Goal: Contribute content: Add original content to the website for others to see

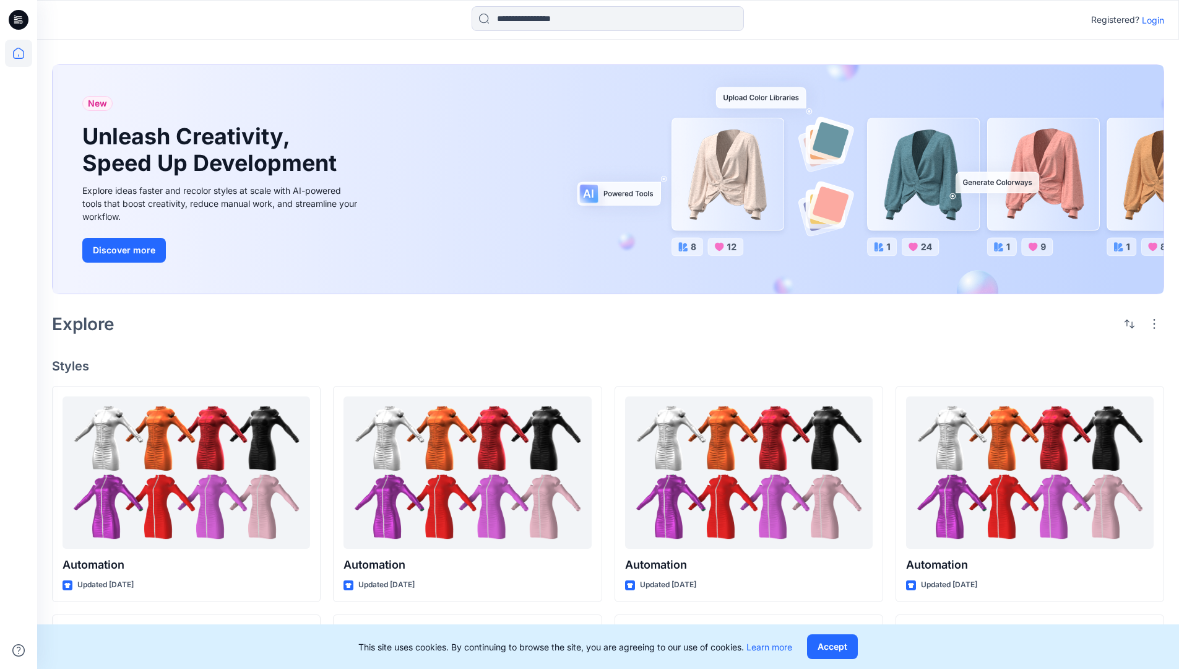
click at [1150, 20] on p "Login" at bounding box center [1153, 20] width 22 height 13
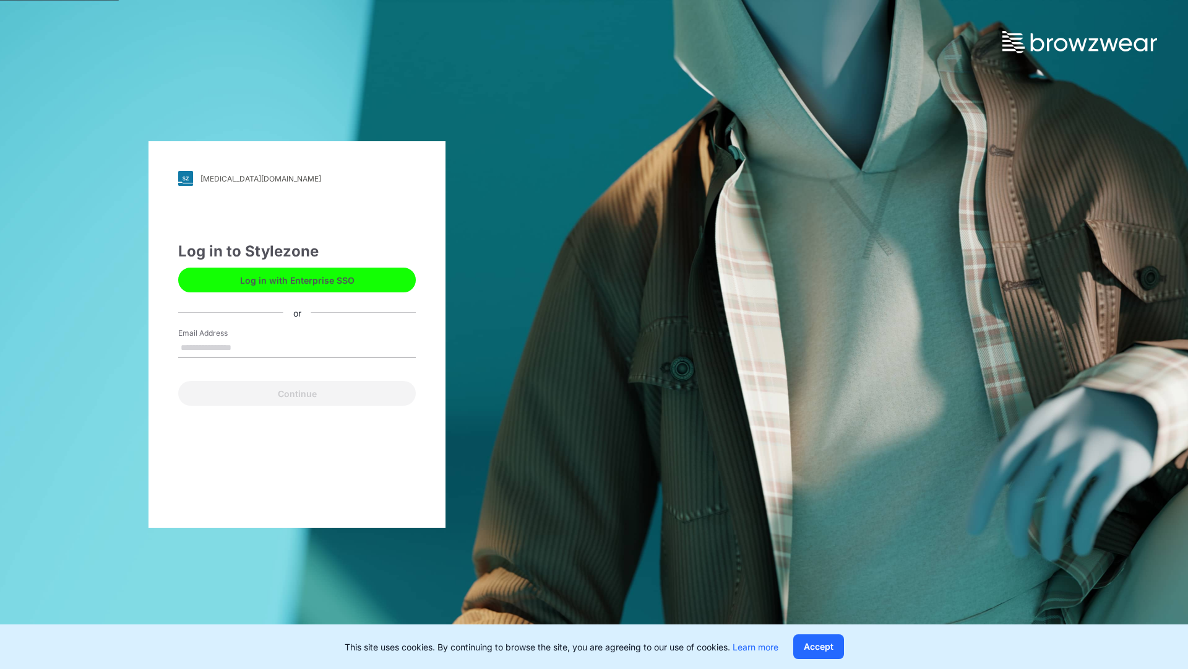
click at [245, 347] on input "Email Address" at bounding box center [297, 348] width 238 height 19
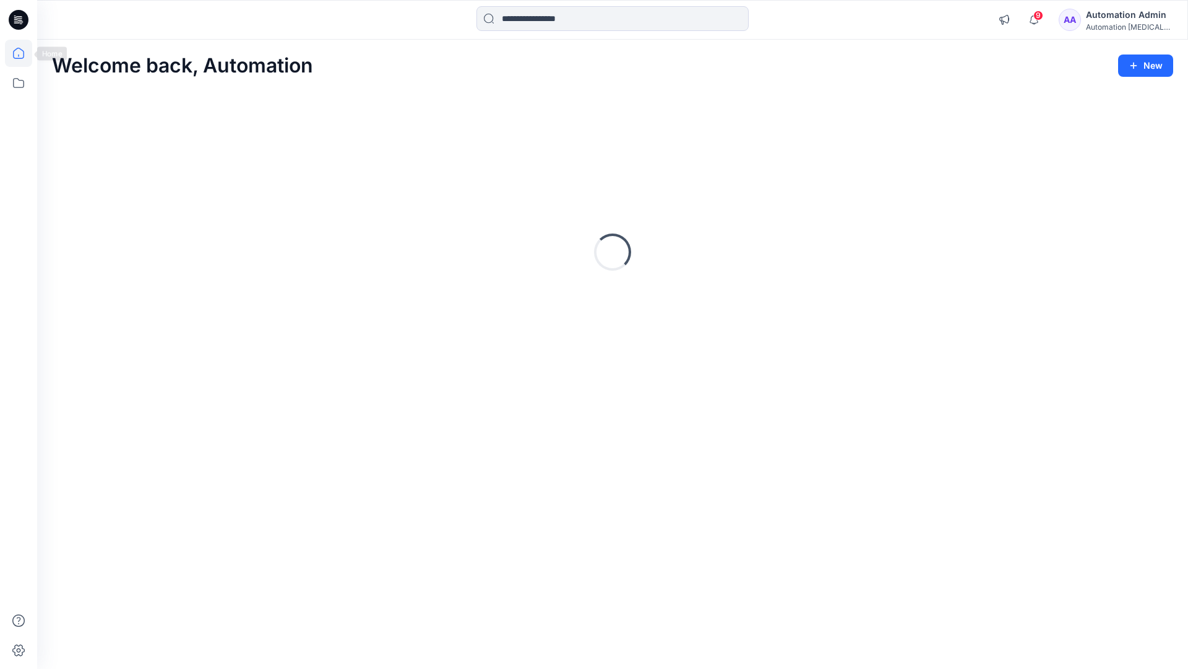
click at [24, 53] on icon at bounding box center [18, 53] width 11 height 11
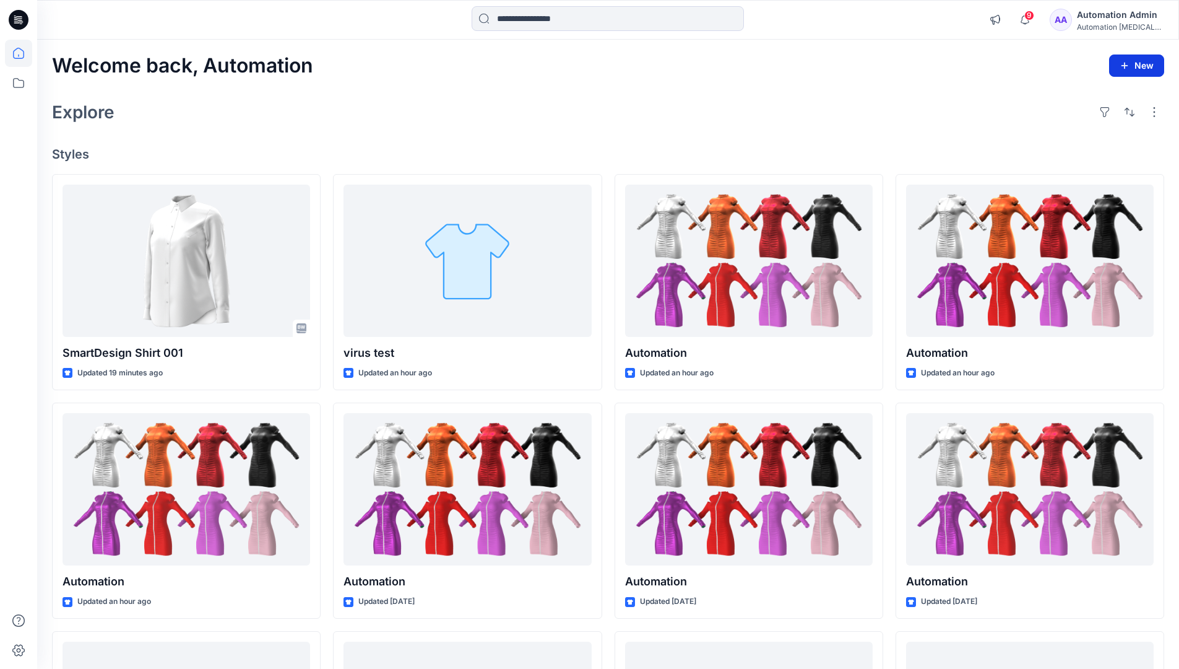
click at [1144, 71] on button "New" at bounding box center [1136, 65] width 55 height 22
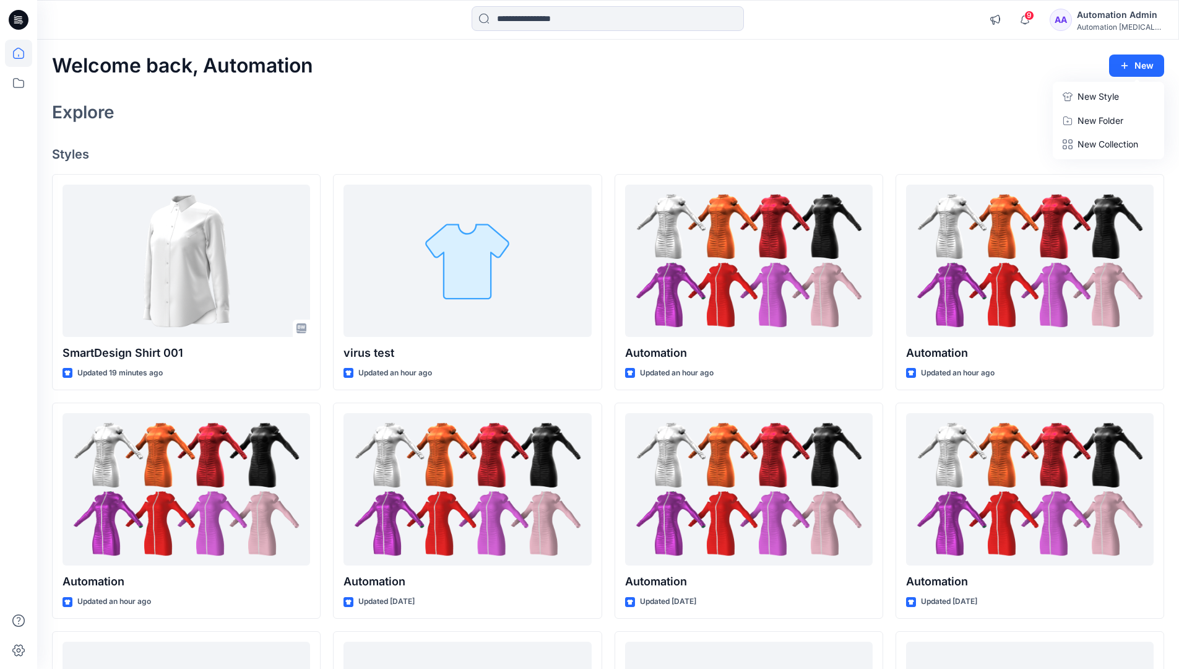
click at [1088, 95] on p "New Style" at bounding box center [1098, 96] width 41 height 15
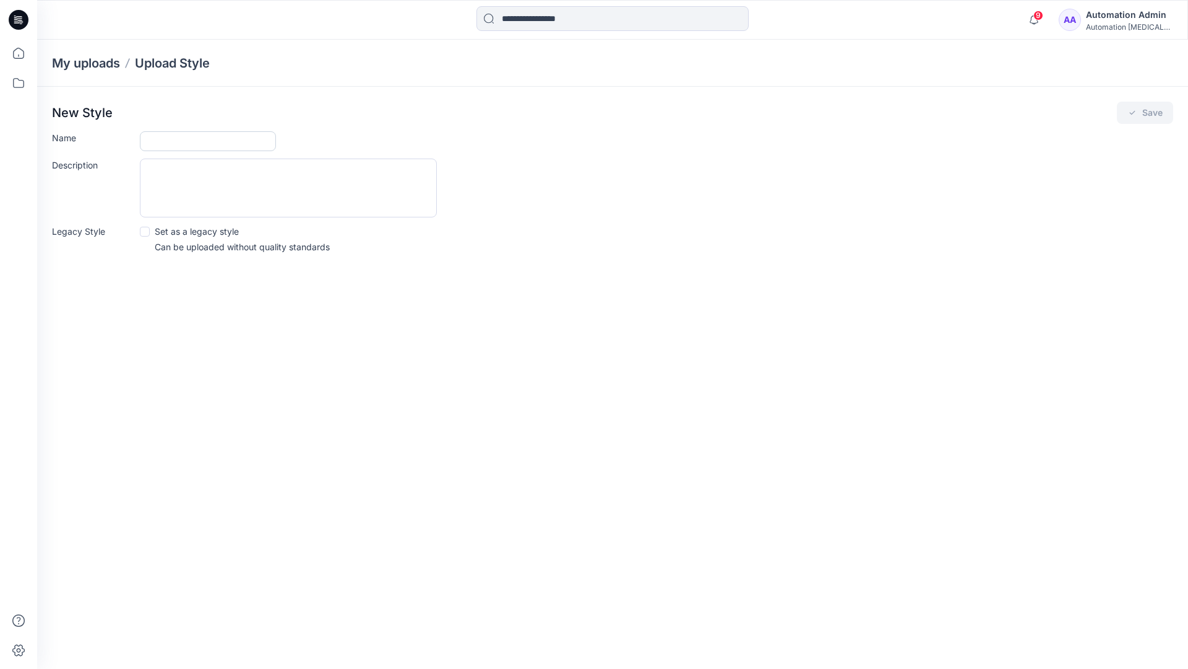
click at [184, 136] on input "Name" at bounding box center [208, 141] width 136 height 20
type input "**********"
click at [1142, 114] on button "Save" at bounding box center [1145, 113] width 56 height 22
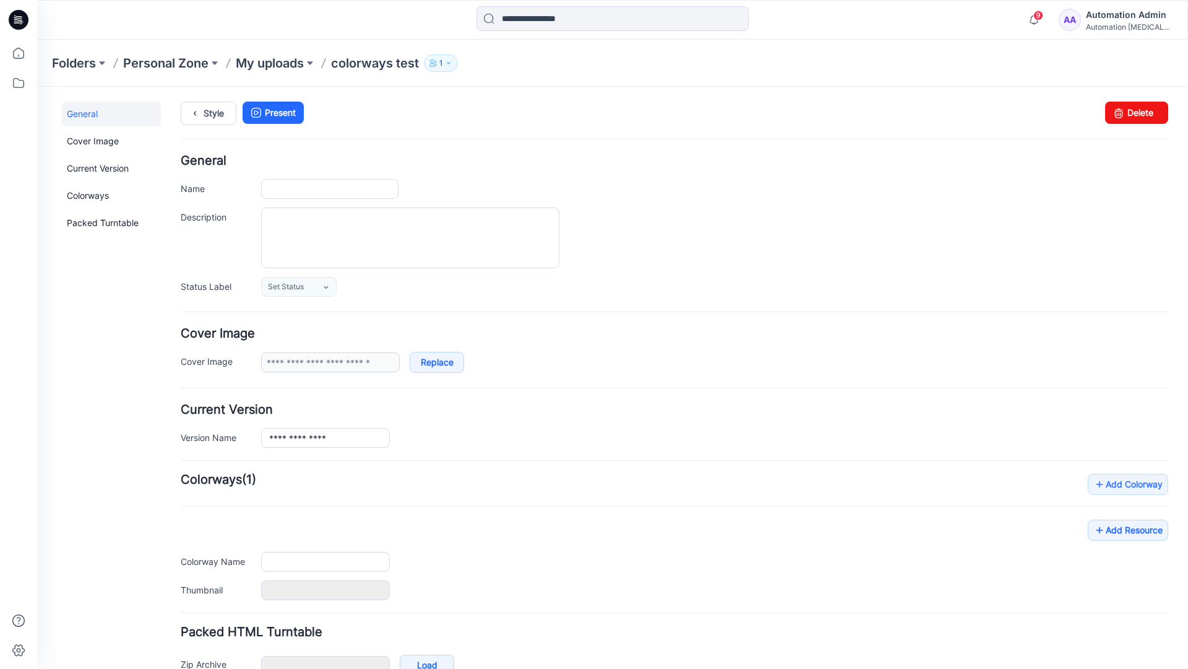
type input "**********"
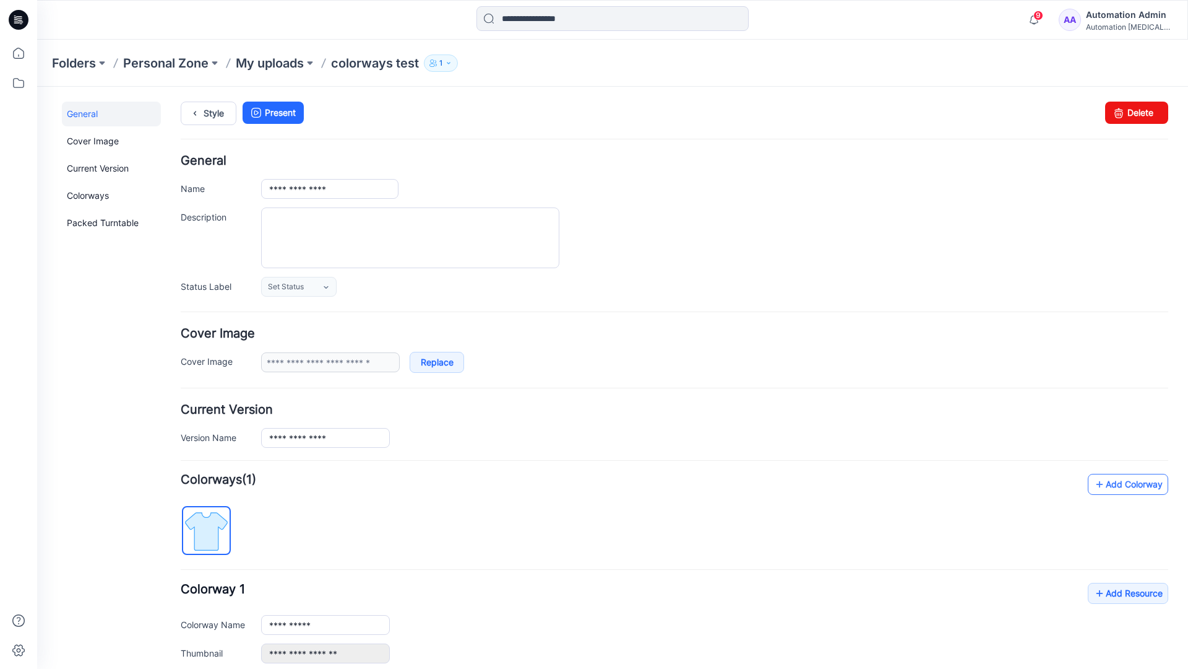
click at [1110, 488] on link "Add Colorway" at bounding box center [1128, 484] width 80 height 21
click at [1109, 485] on link "Add Colorway" at bounding box center [1128, 484] width 80 height 21
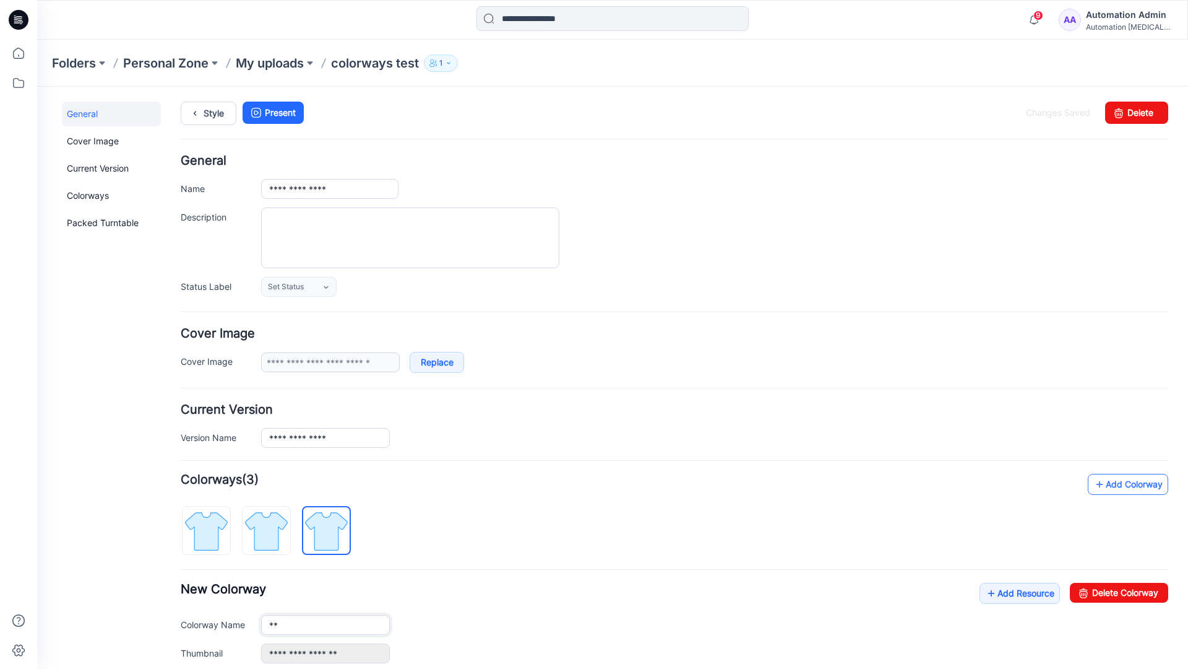
type input "*"
click at [276, 529] on img at bounding box center [266, 531] width 46 height 46
click at [308, 626] on input "**********" at bounding box center [325, 625] width 129 height 20
click at [326, 623] on input "**********" at bounding box center [325, 625] width 129 height 20
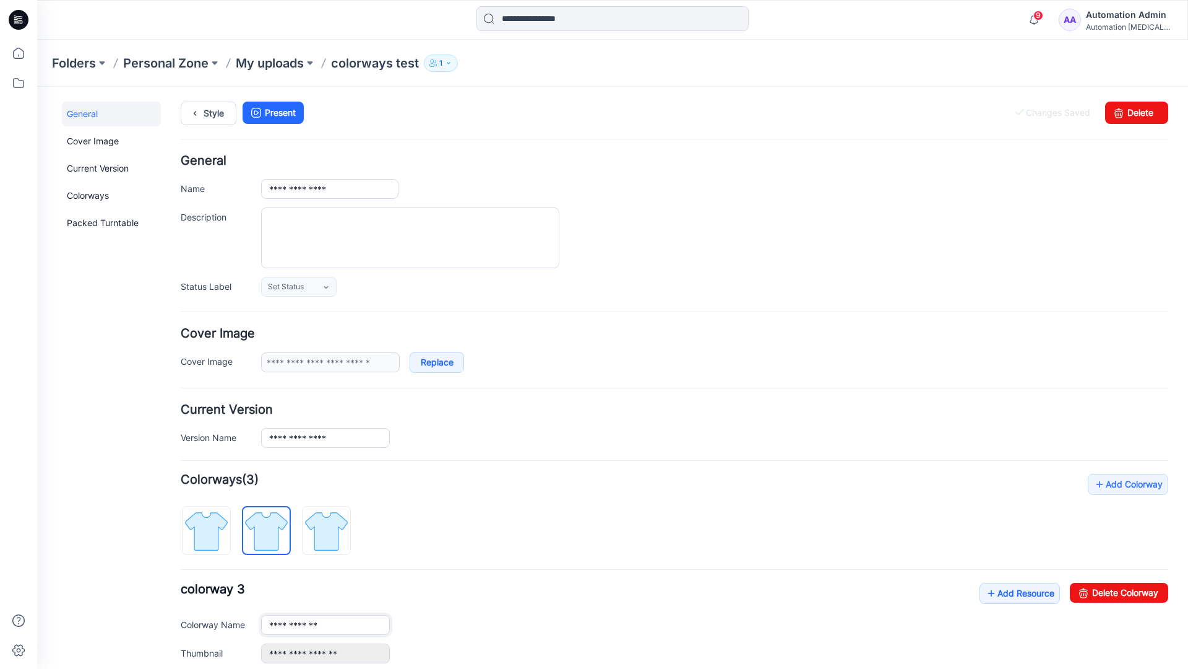
click at [326, 623] on input "**********" at bounding box center [325, 625] width 129 height 20
type input "*"
click at [219, 522] on img at bounding box center [206, 531] width 46 height 46
click at [1013, 595] on link "Add Resource" at bounding box center [1020, 592] width 80 height 21
type input "**********"
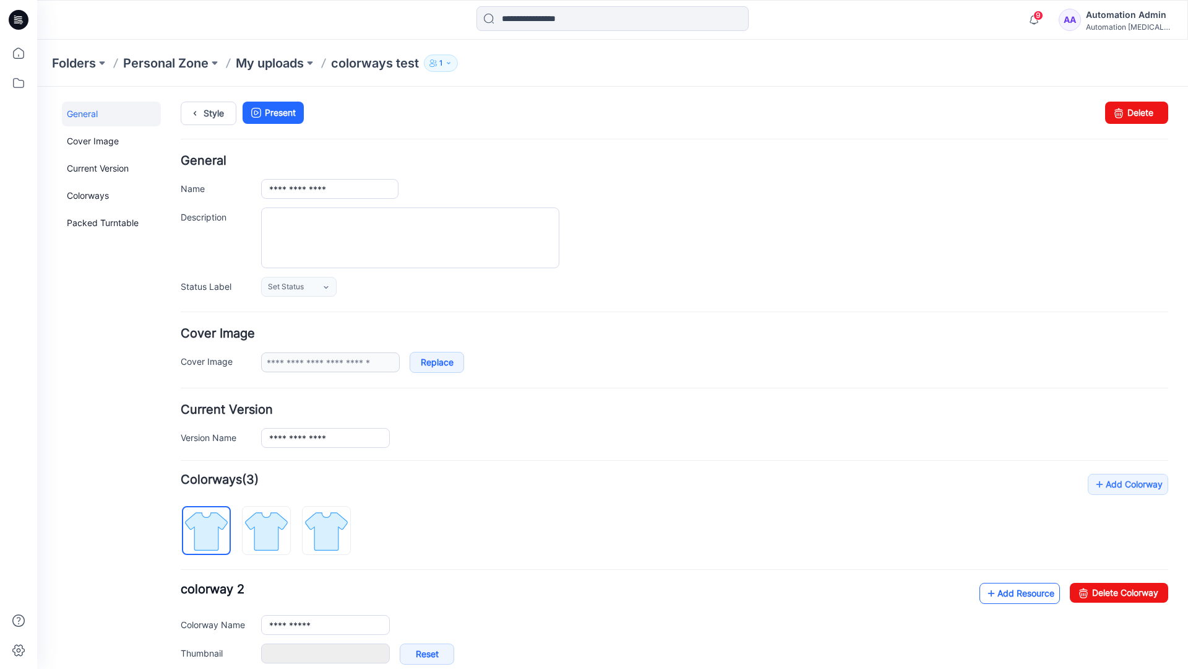
type input "**********"
click at [248, 653] on link at bounding box center [249, 653] width 10 height 10
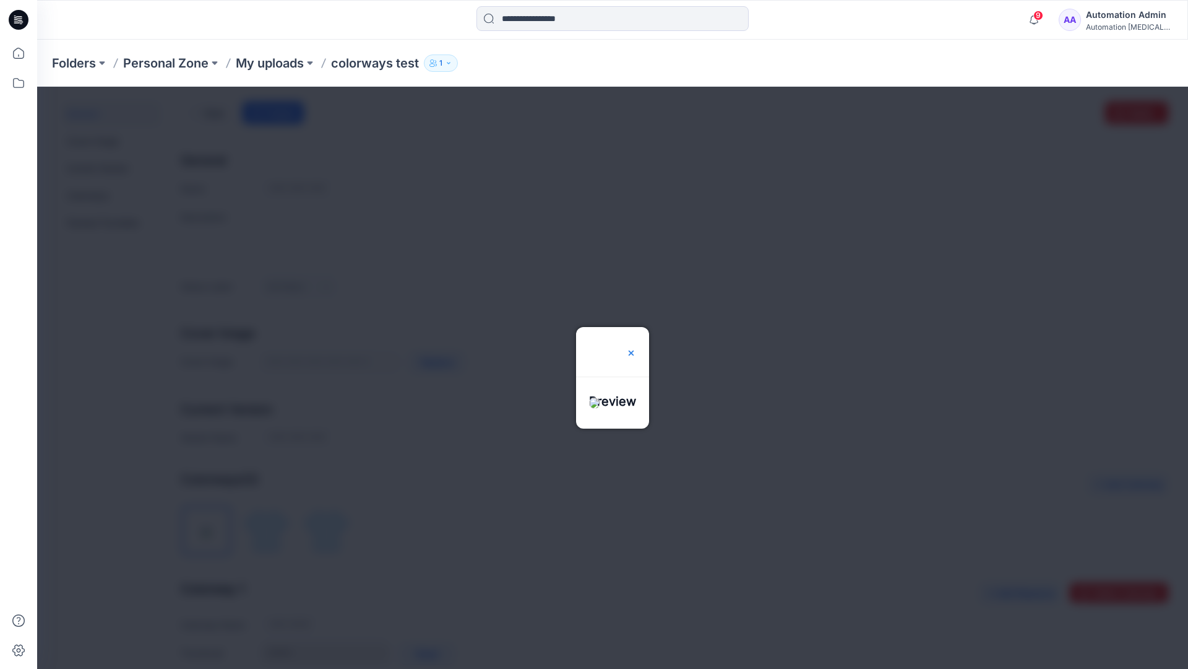
click at [636, 348] on img at bounding box center [631, 353] width 10 height 10
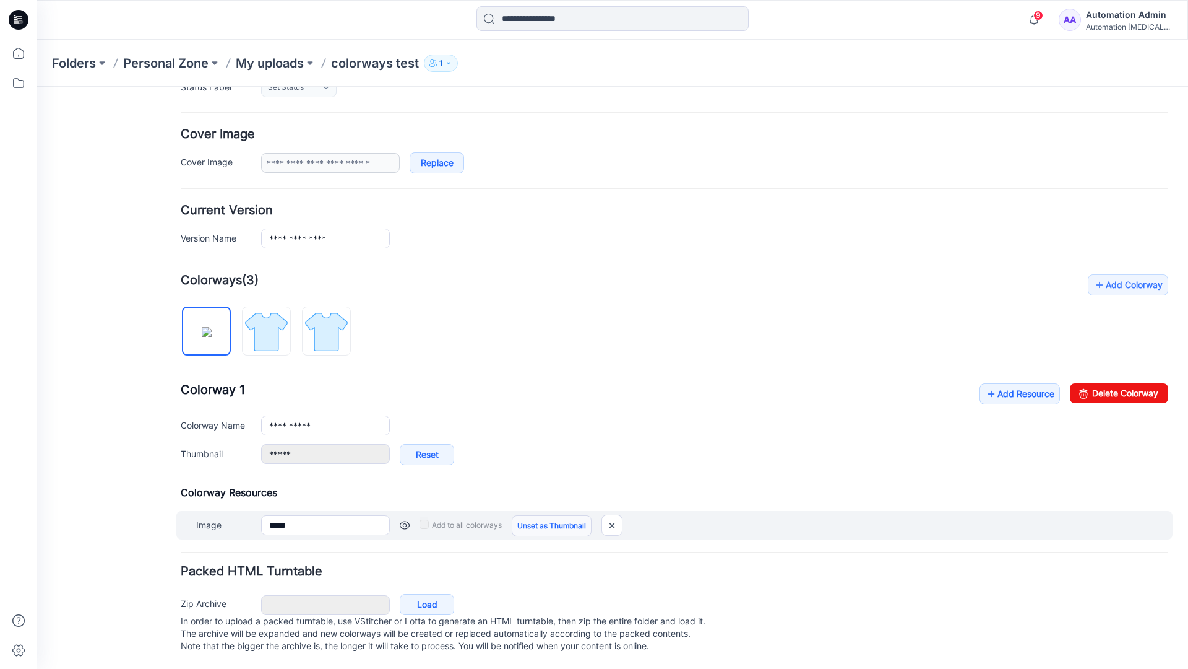
click at [547, 515] on link "Unset as Thumbnail" at bounding box center [552, 525] width 80 height 21
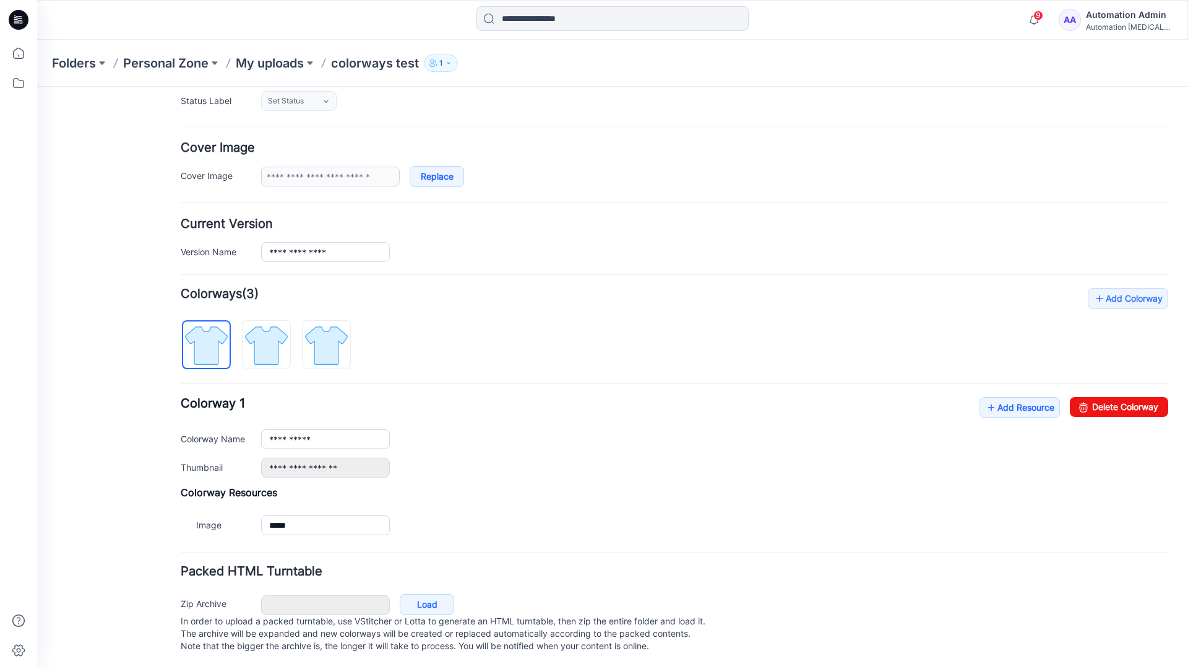
scroll to position [198, 0]
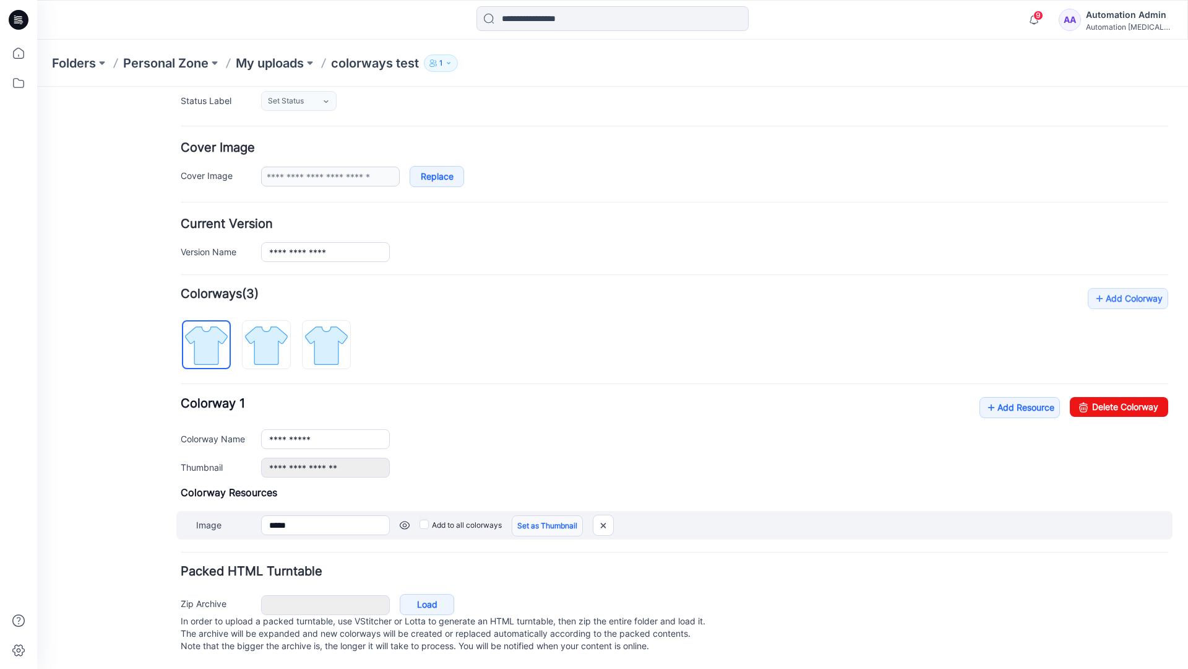
click at [529, 515] on link "Set as Thumbnail" at bounding box center [547, 525] width 71 height 21
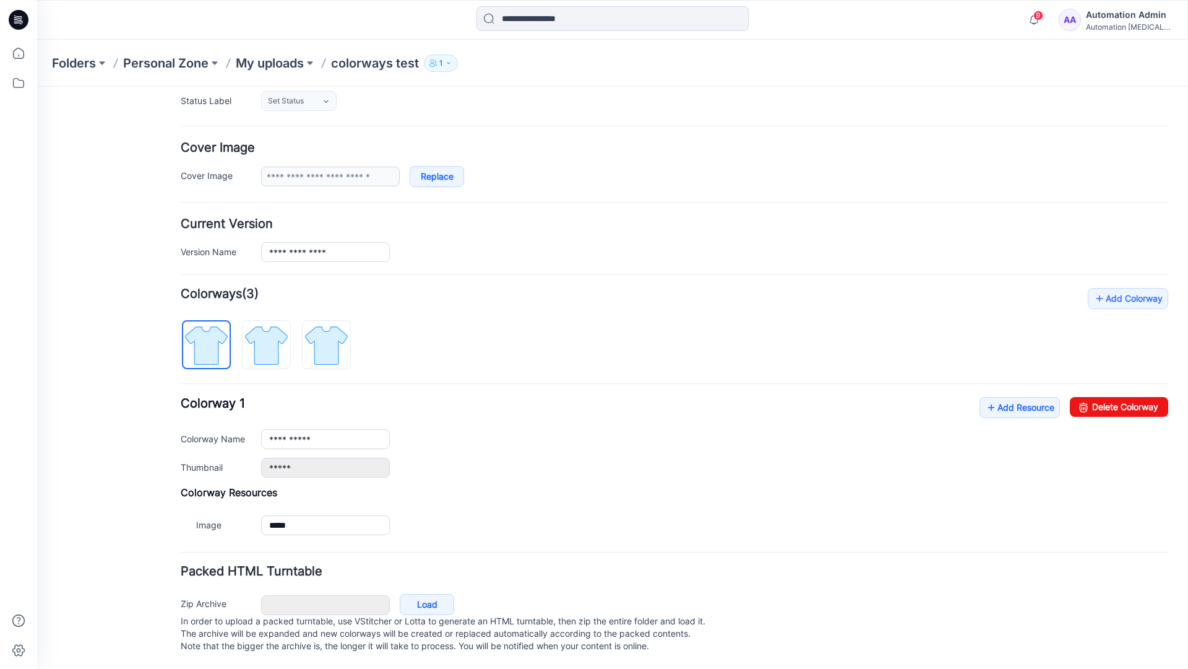
click at [37, 87] on link "Reset" at bounding box center [37, 87] width 0 height 0
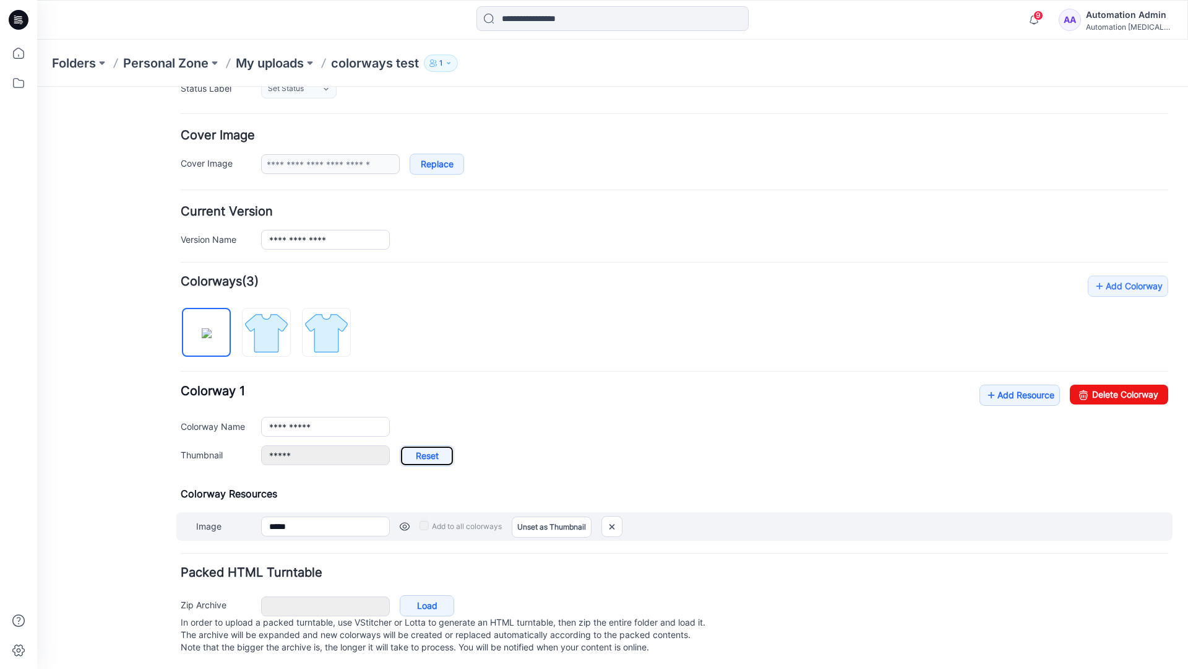
type input "**********"
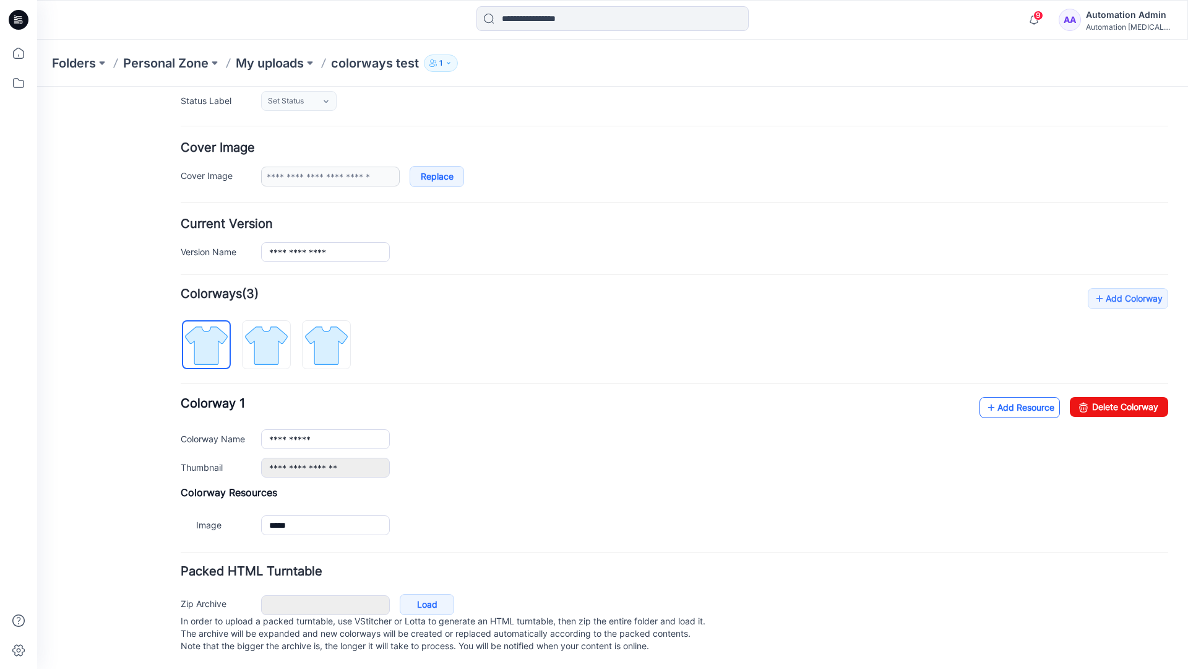
click at [1012, 397] on link "Add Resource" at bounding box center [1020, 407] width 80 height 21
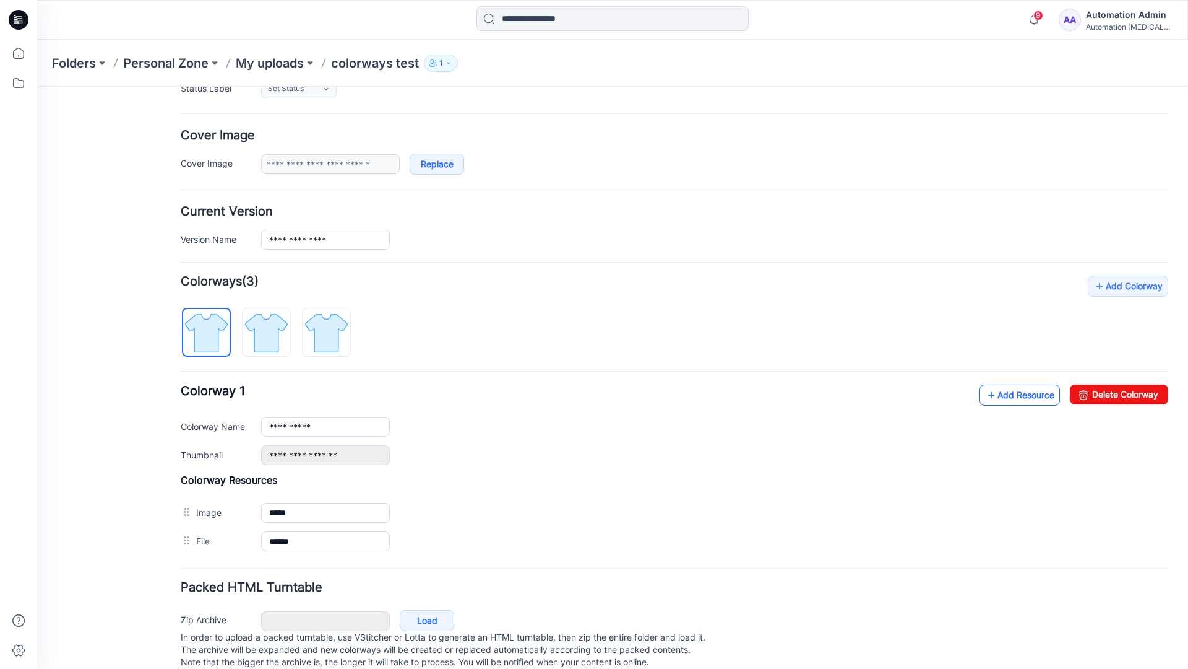
click at [1018, 395] on link "Add Resource" at bounding box center [1020, 394] width 80 height 21
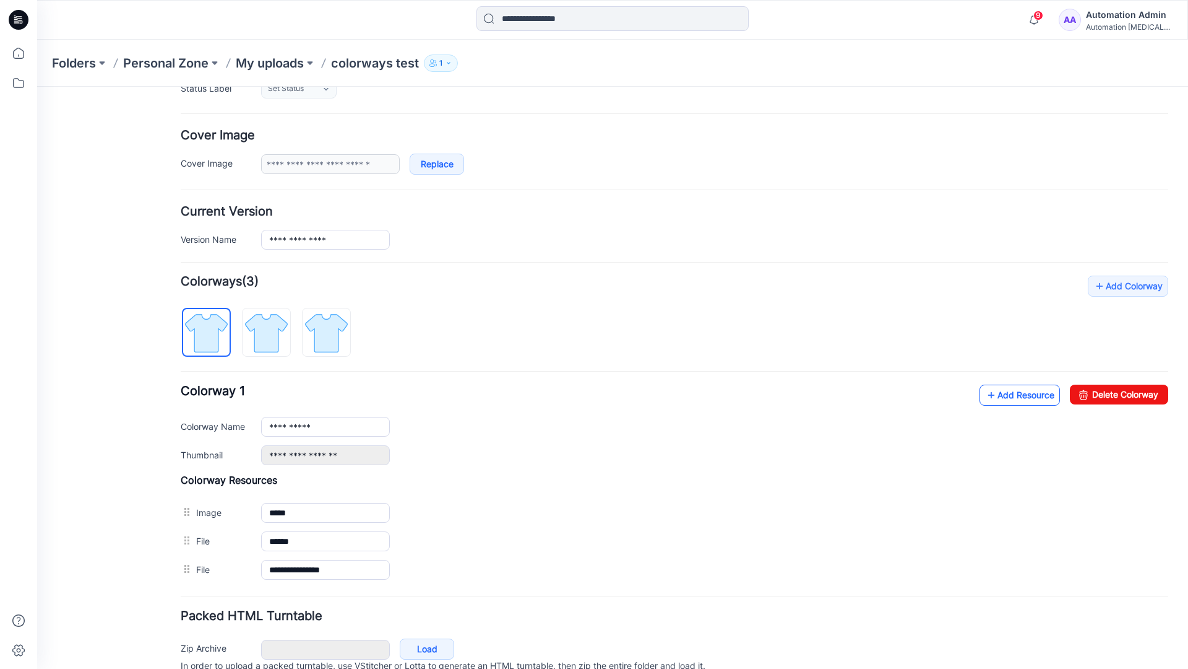
click at [1001, 395] on link "Add Resource" at bounding box center [1020, 394] width 80 height 21
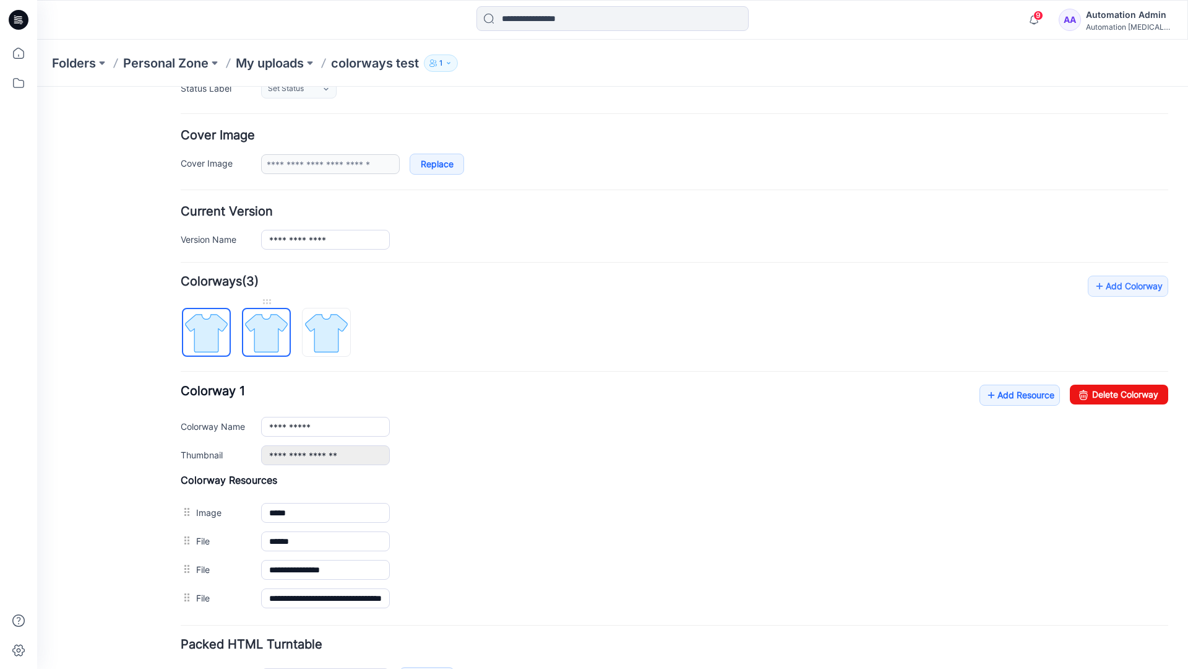
click at [278, 344] on img at bounding box center [266, 332] width 46 height 46
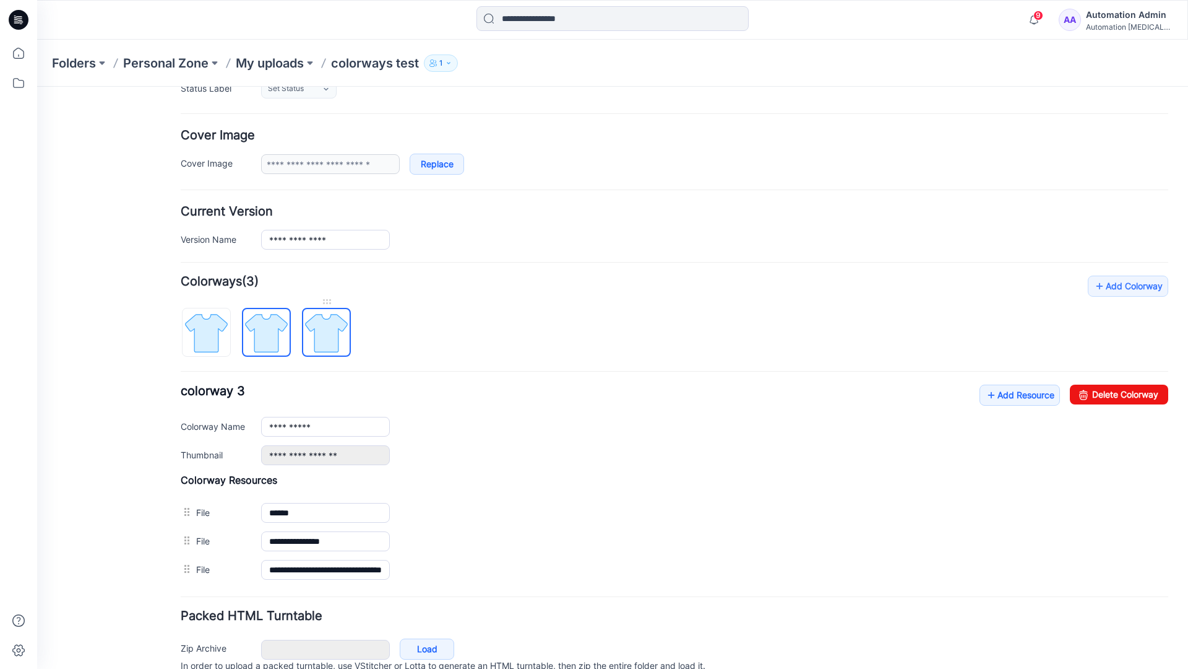
click at [341, 346] on img at bounding box center [326, 332] width 46 height 46
click at [279, 344] on img at bounding box center [266, 332] width 46 height 46
click at [223, 346] on img at bounding box center [206, 332] width 46 height 46
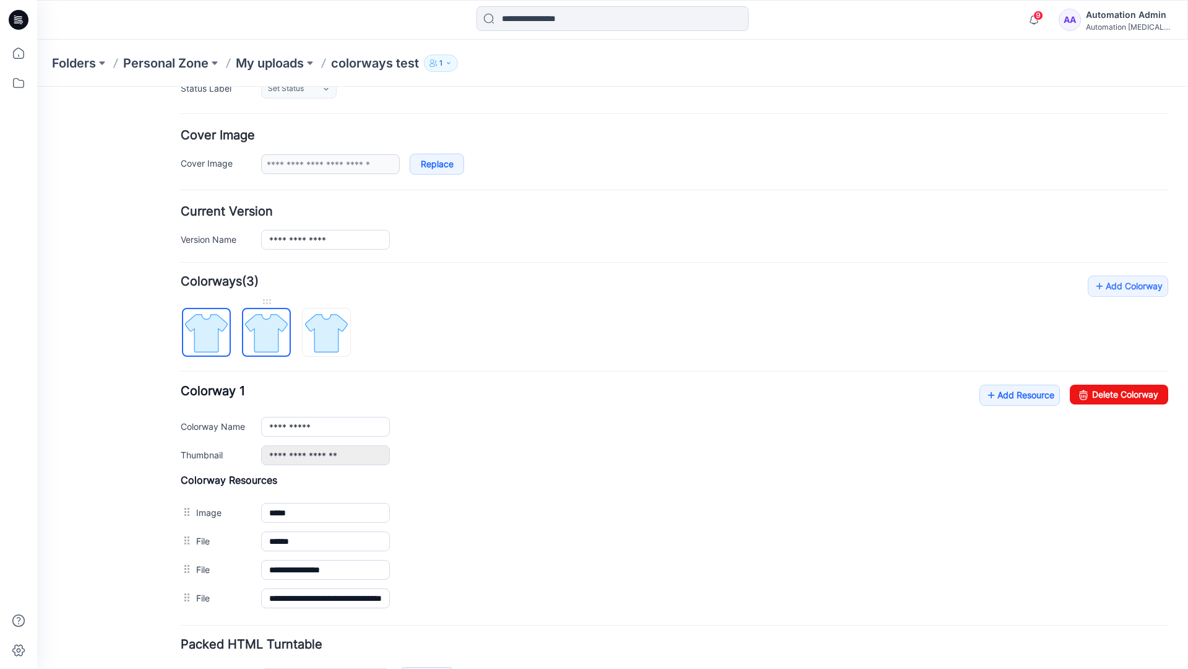
click at [261, 331] on img at bounding box center [266, 332] width 46 height 46
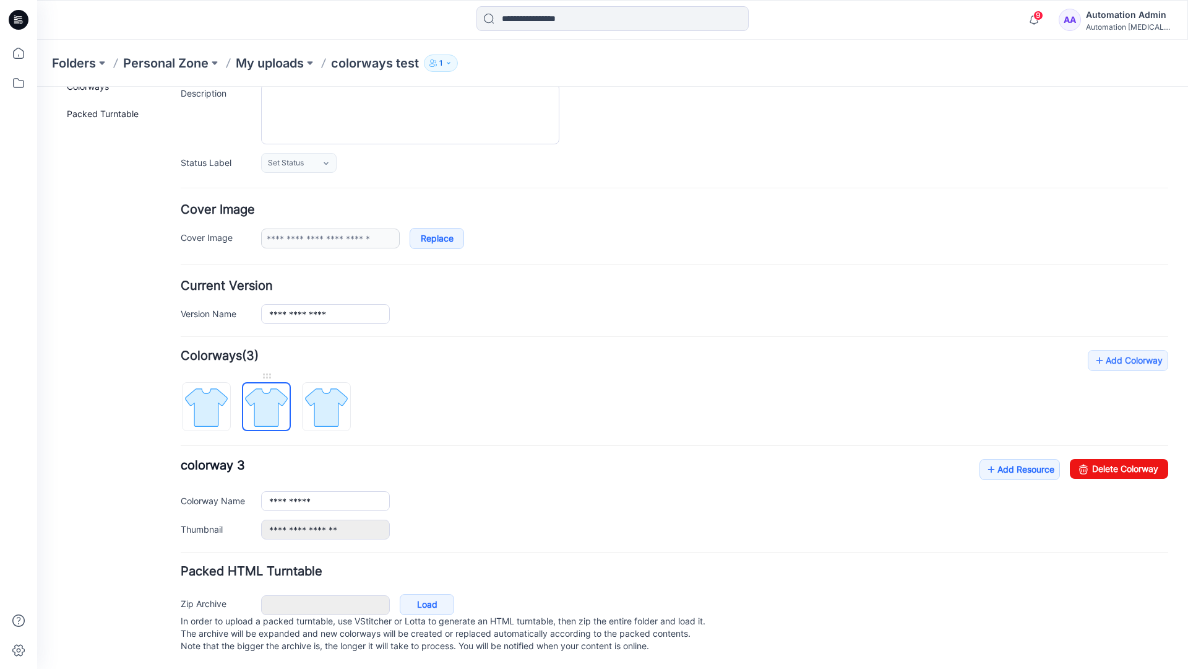
scroll to position [136, 0]
click at [326, 394] on img at bounding box center [326, 407] width 46 height 46
click at [262, 394] on img at bounding box center [266, 407] width 46 height 46
click at [321, 394] on img at bounding box center [326, 407] width 46 height 46
click at [266, 398] on img at bounding box center [266, 407] width 46 height 46
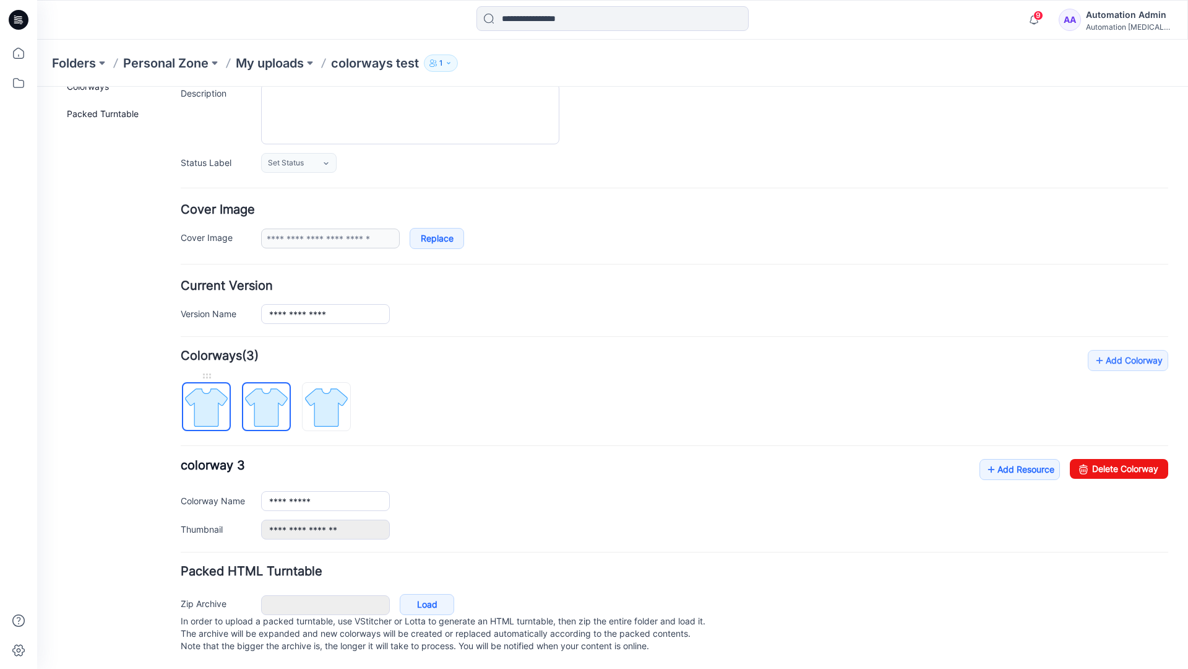
click at [215, 400] on img at bounding box center [206, 407] width 46 height 46
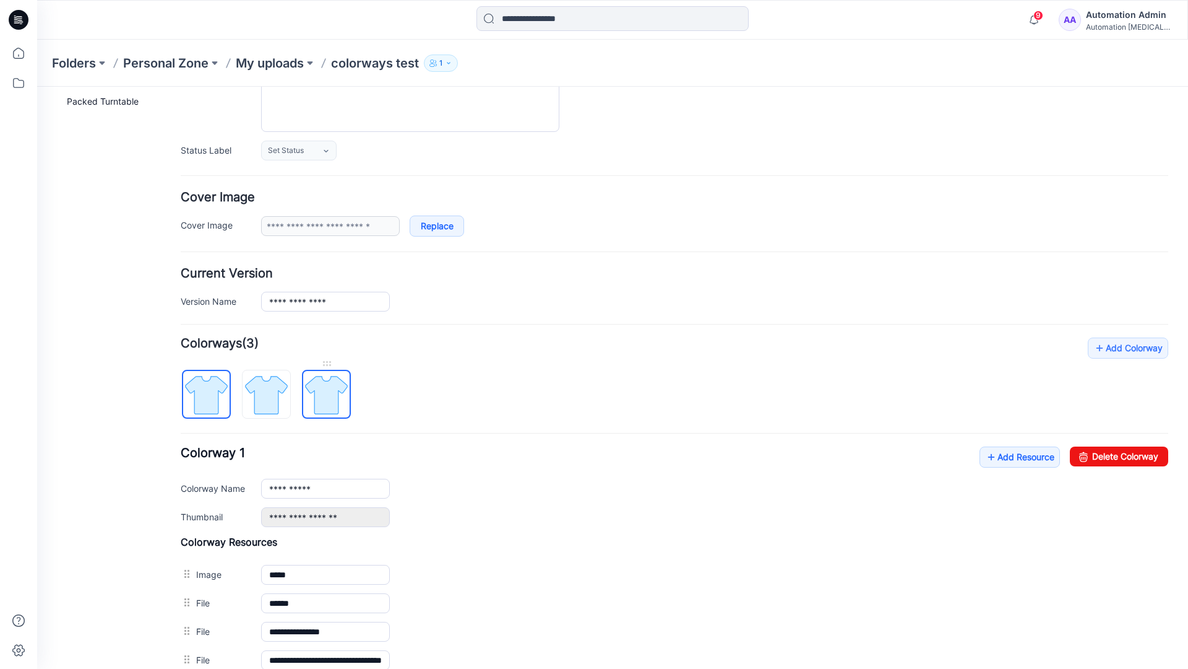
click at [324, 394] on img at bounding box center [326, 394] width 46 height 46
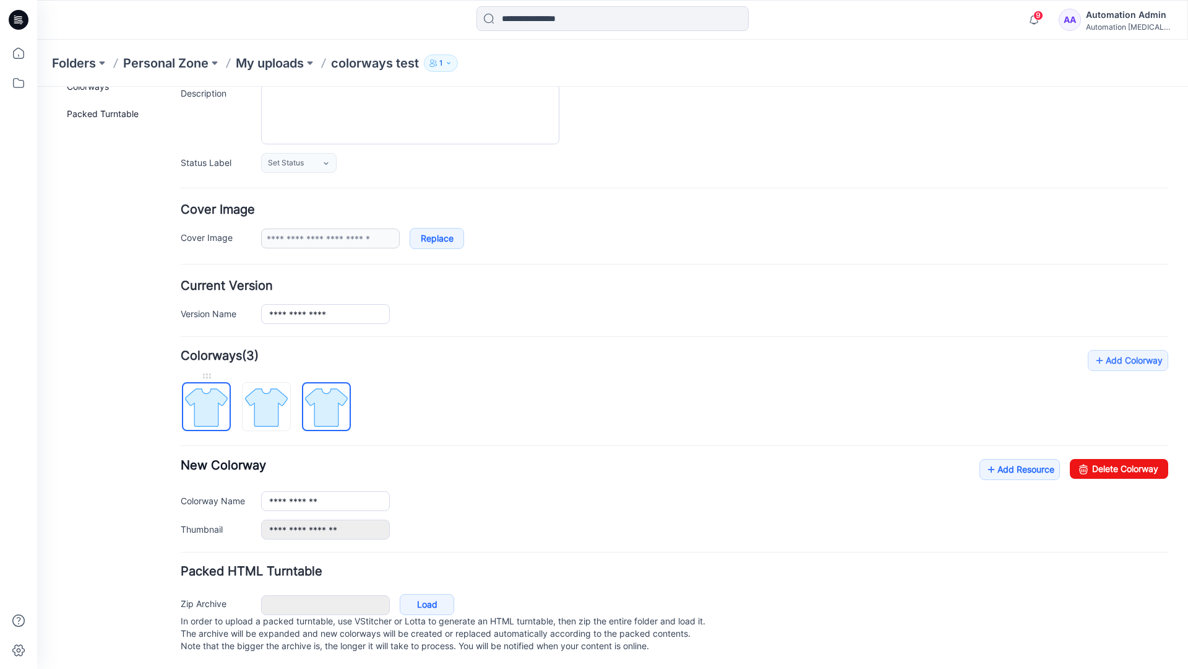
click at [219, 394] on img at bounding box center [206, 407] width 46 height 46
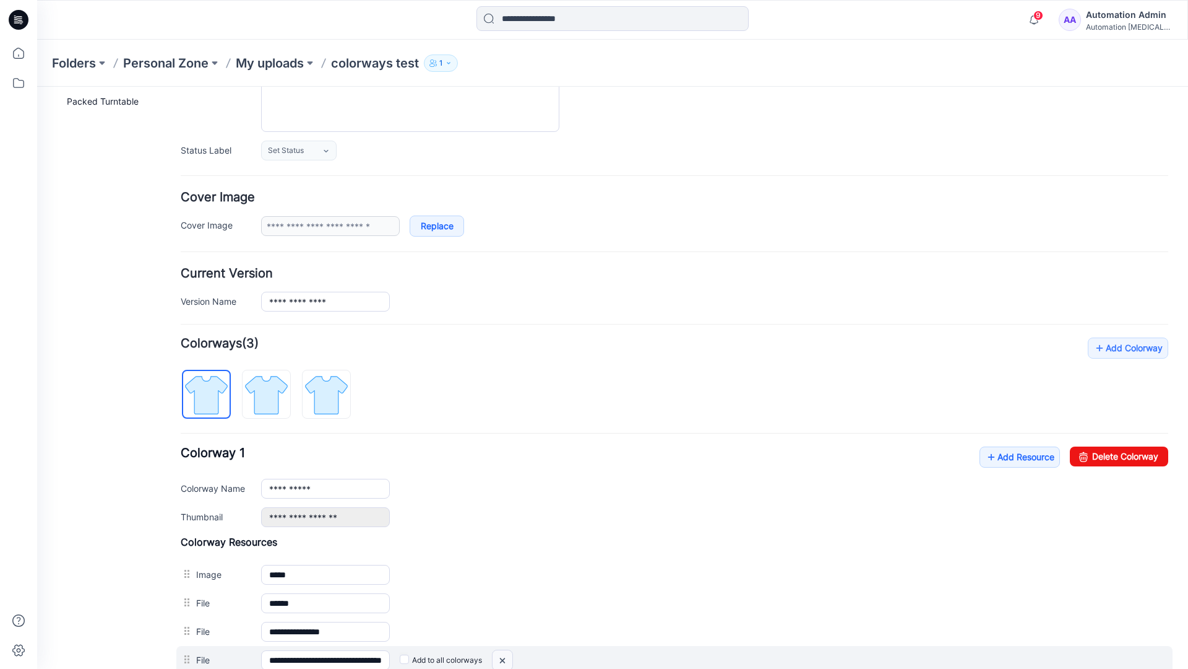
click at [505, 660] on img at bounding box center [503, 660] width 20 height 20
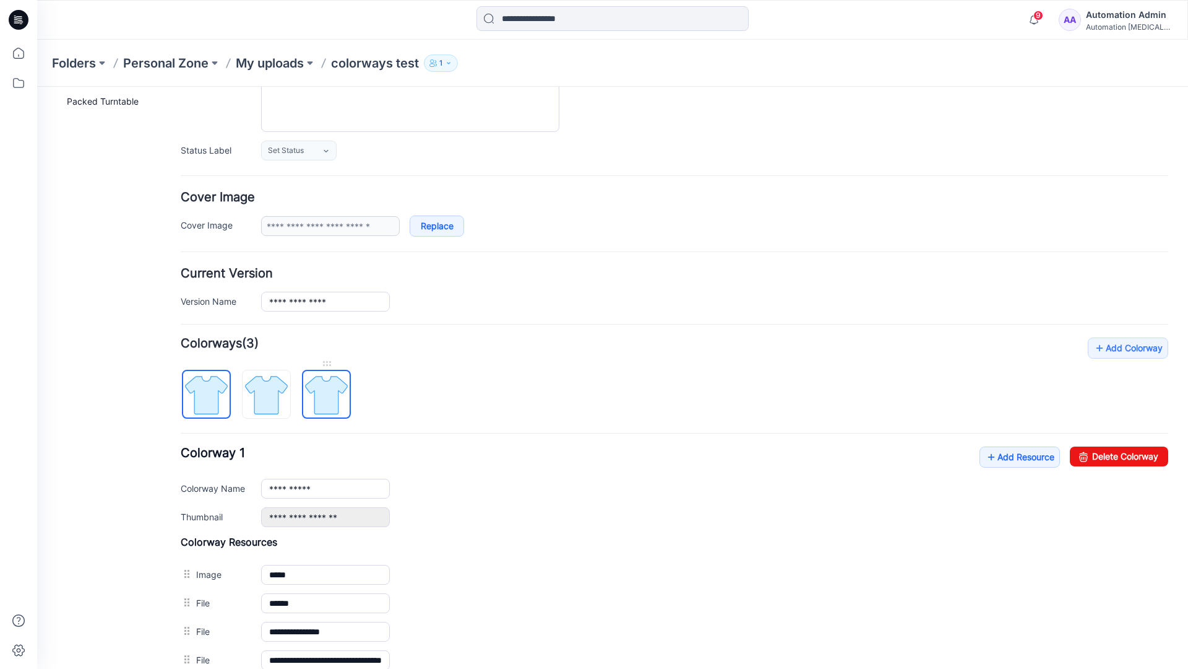
click at [325, 398] on img at bounding box center [326, 394] width 46 height 46
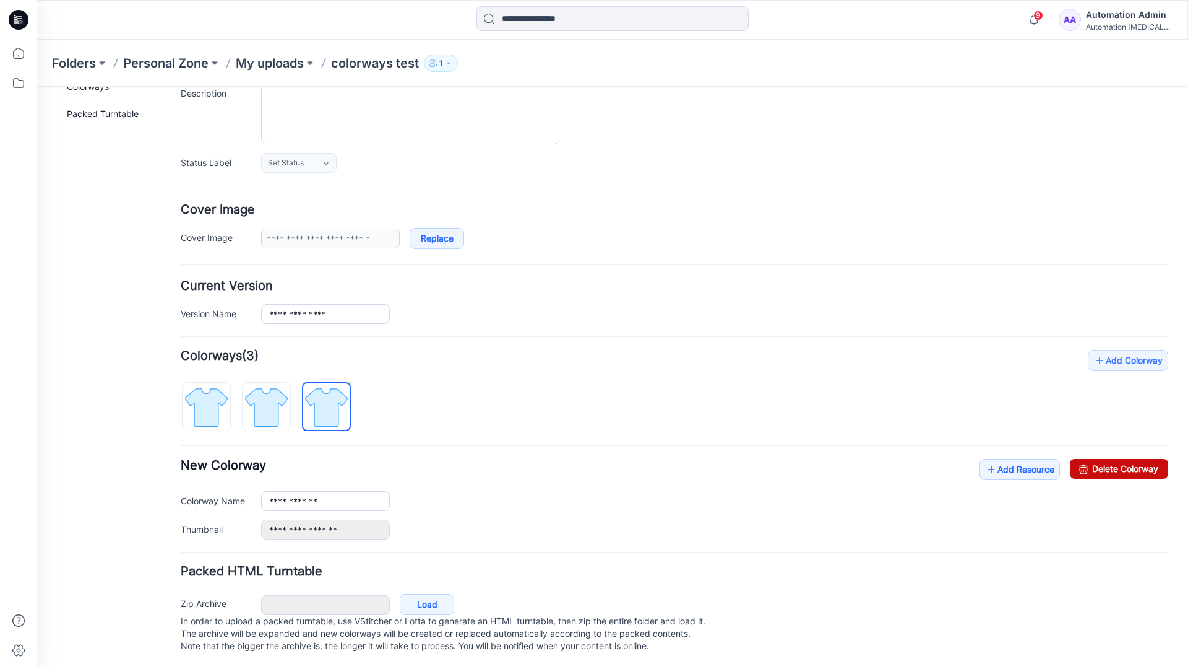
click at [1093, 459] on link "Delete Colorway" at bounding box center [1119, 469] width 98 height 20
click at [285, 388] on img at bounding box center [266, 407] width 46 height 46
click at [1130, 459] on link "Delete Colorway" at bounding box center [1119, 469] width 98 height 20
type input "**********"
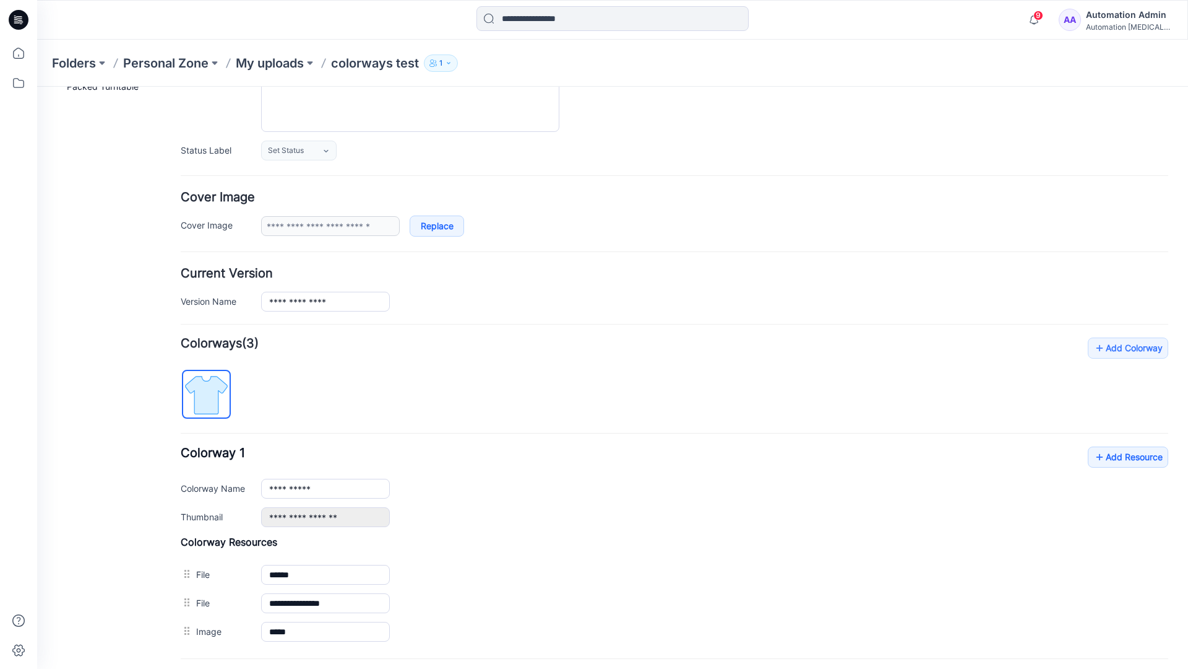
scroll to position [0, 0]
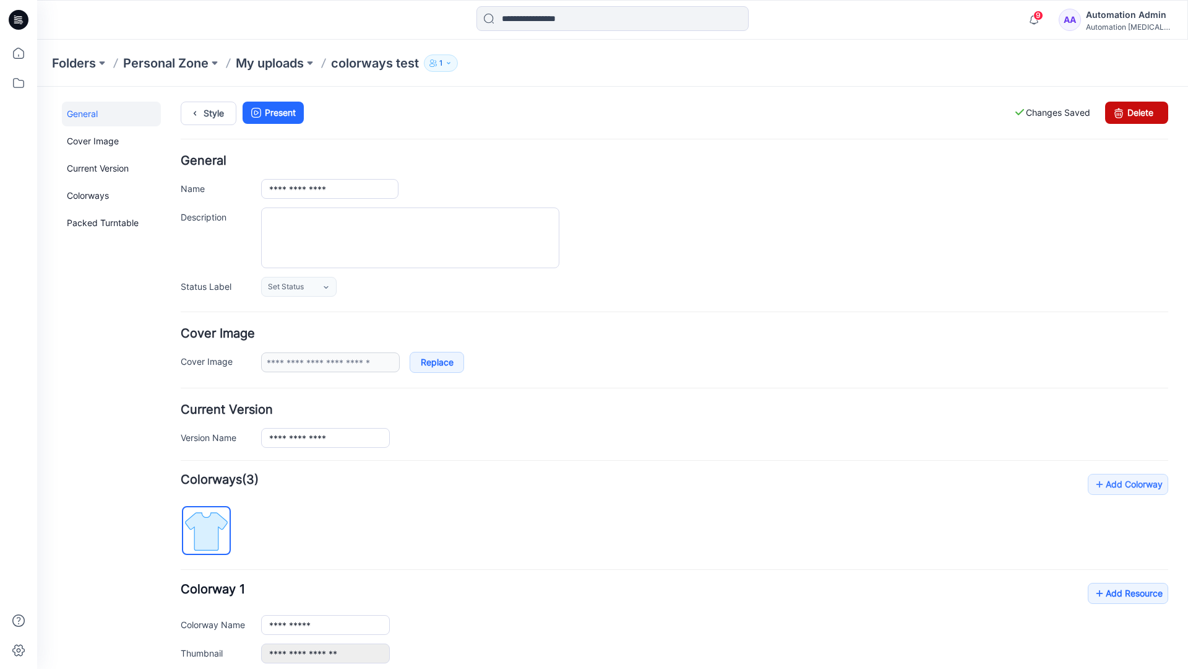
click at [1137, 113] on link "Delete" at bounding box center [1137, 113] width 63 height 22
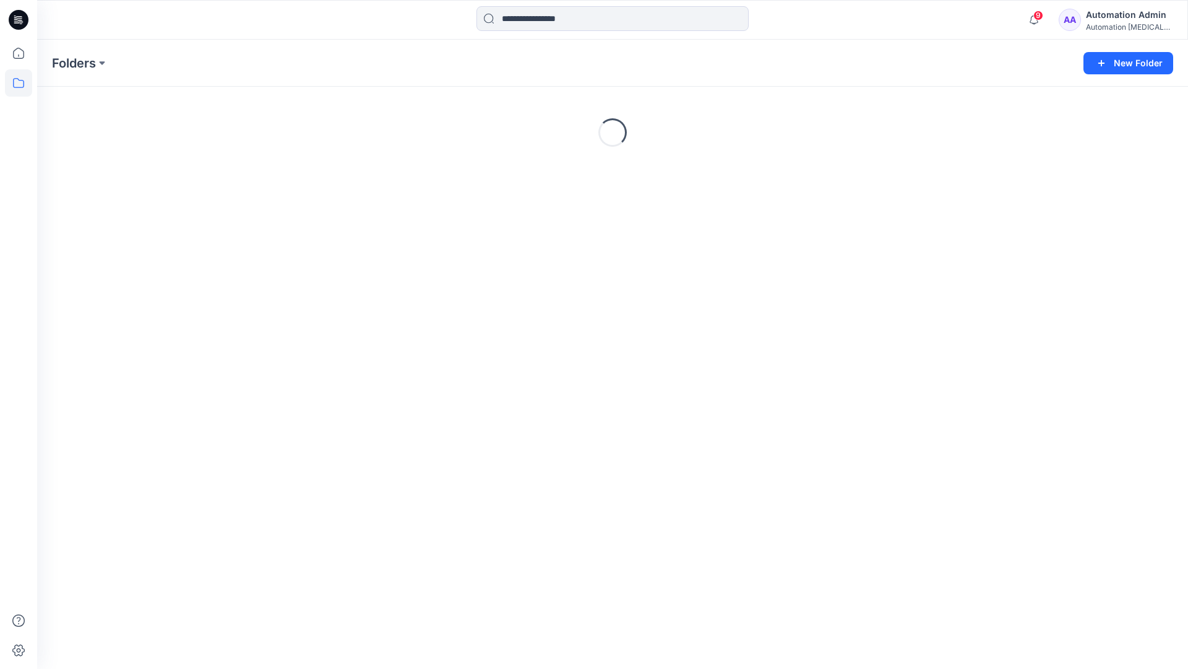
click at [1133, 19] on div "Automation Admin" at bounding box center [1129, 14] width 87 height 15
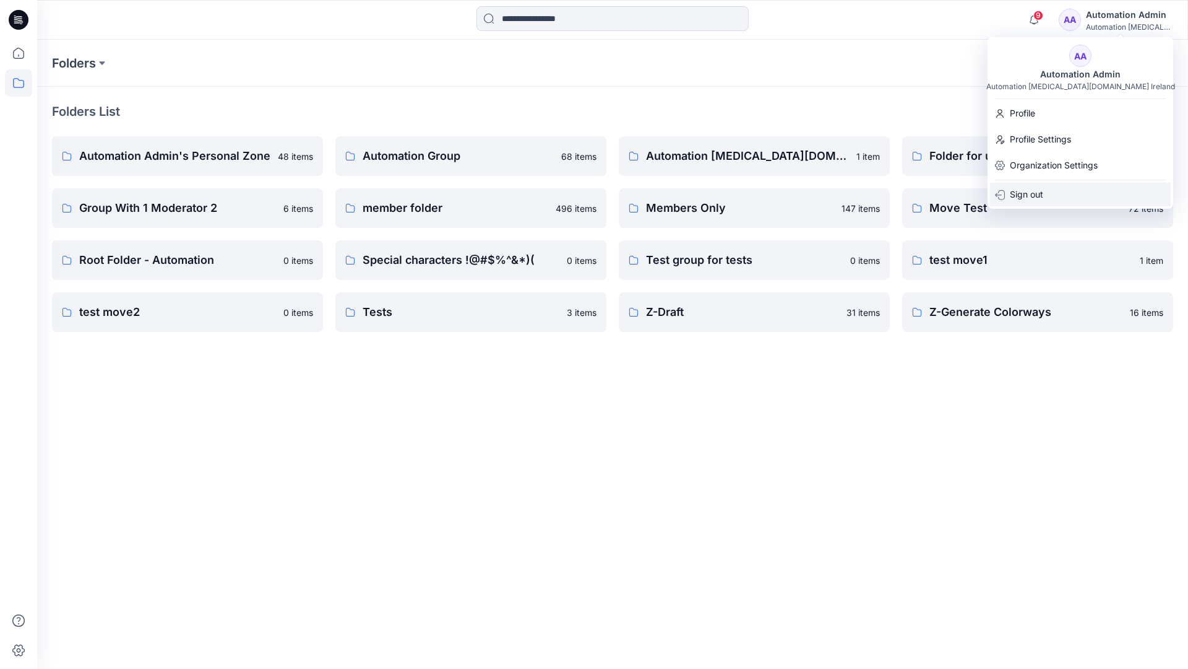
click at [1042, 190] on p "Sign out" at bounding box center [1026, 195] width 33 height 24
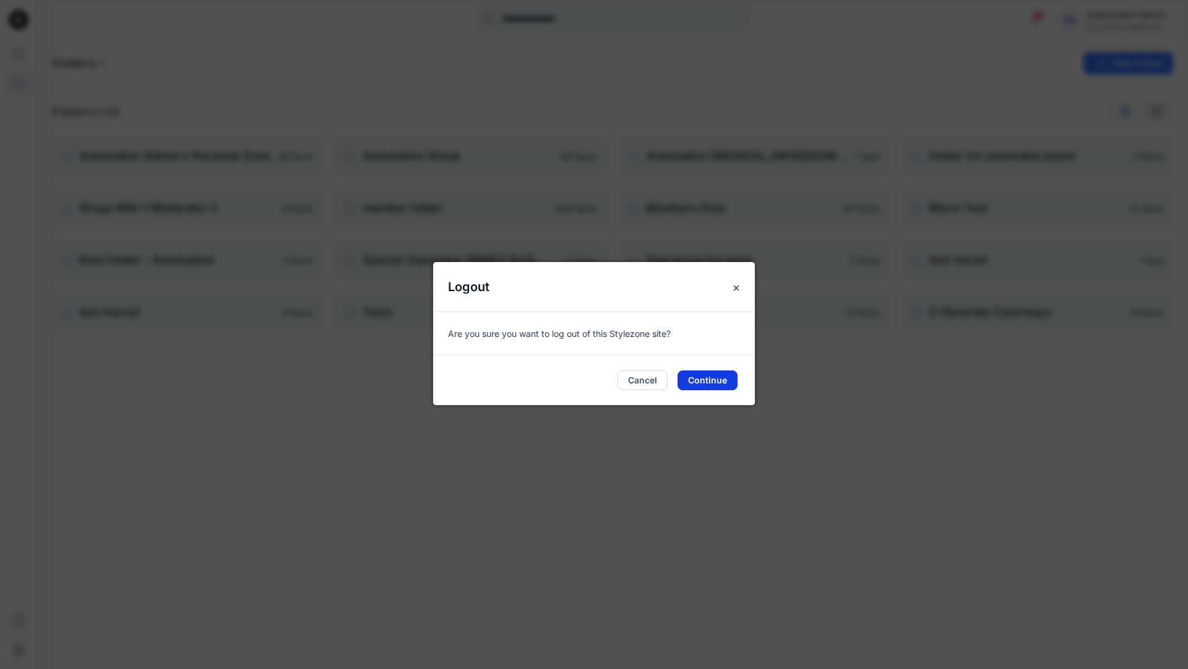
click at [709, 381] on button "Continue" at bounding box center [708, 380] width 60 height 20
